Goal: Find specific page/section: Find specific page/section

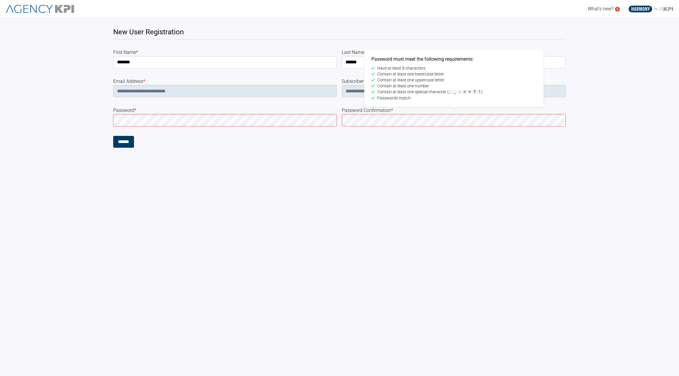
click at [113, 136] on input "******" at bounding box center [123, 142] width 21 height 12
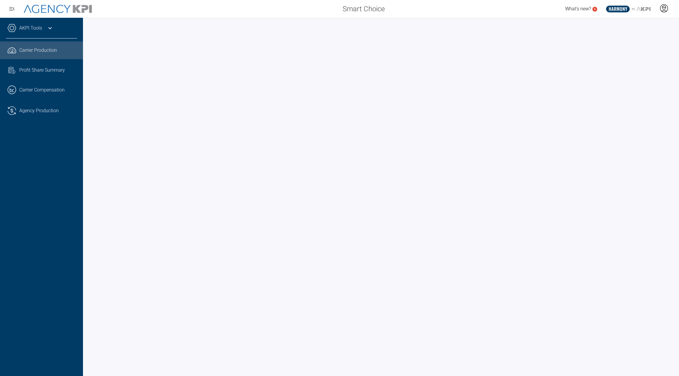
click at [661, 9] on icon at bounding box center [664, 8] width 9 height 9
click at [659, 9] on div at bounding box center [664, 9] width 15 height 14
click at [649, 24] on li "Admin Portal" at bounding box center [641, 25] width 64 height 14
click at [663, 7] on icon at bounding box center [664, 7] width 3 height 1
click at [284, 20] on div at bounding box center [381, 197] width 596 height 359
